Goal: Transaction & Acquisition: Purchase product/service

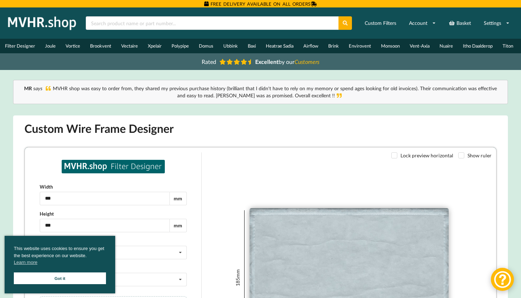
click at [504, 45] on link "Titon" at bounding box center [508, 46] width 21 height 15
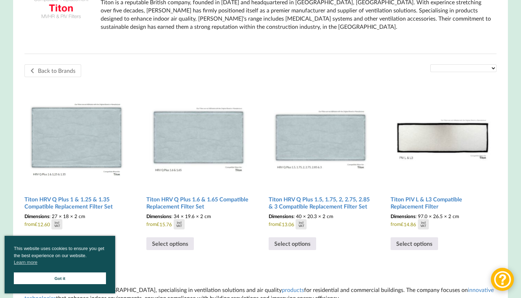
scroll to position [182, 0]
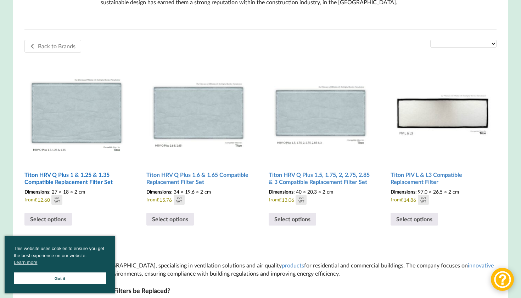
click at [85, 182] on h2 "Titon HRV Q Plus 1 & 1.25 & 1.35 Compatible Replacement Filter Set" at bounding box center [76, 178] width 104 height 20
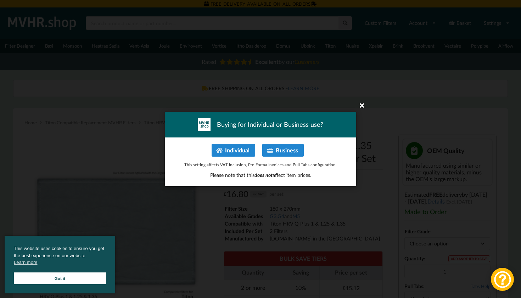
click at [364, 103] on icon at bounding box center [361, 104] width 11 height 11
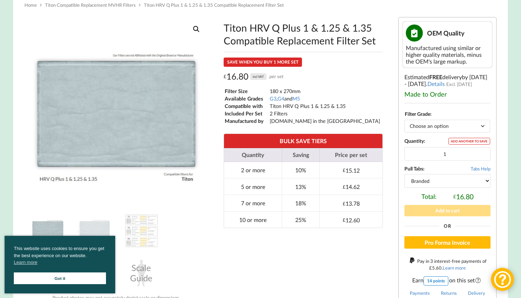
scroll to position [138, 0]
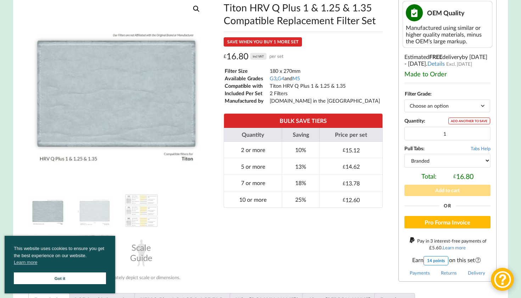
select select "M5"
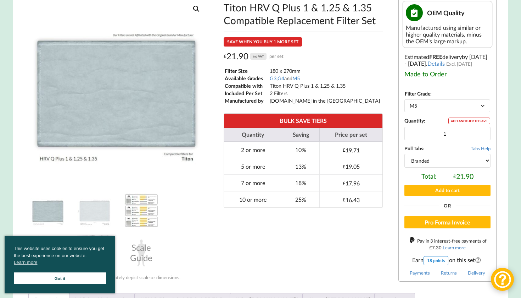
click at [147, 217] on img at bounding box center [141, 210] width 35 height 35
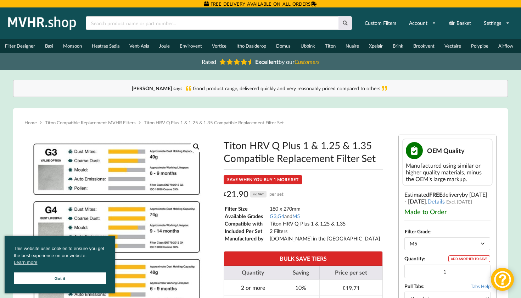
scroll to position [0, 0]
